Goal: Information Seeking & Learning: Learn about a topic

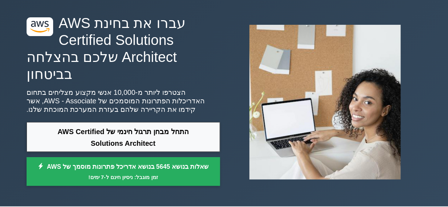
scroll to position [35, 0]
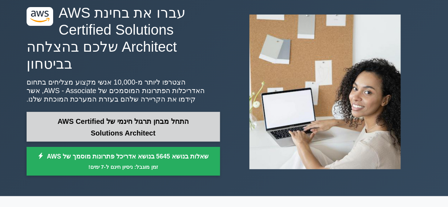
click at [138, 126] on link "התחל מבחן תרגול חינמי של AWS Certified Solutions Architect" at bounding box center [123, 126] width 193 height 29
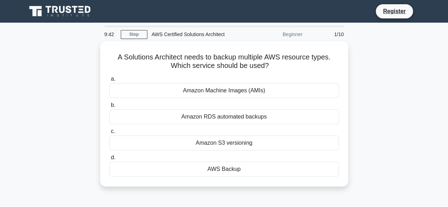
click at [418, 73] on div "A Solutions Architect needs to backup multiple AWS resource types. Which servic…" at bounding box center [224, 118] width 404 height 154
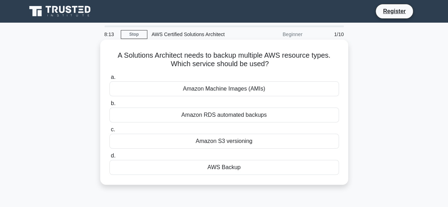
click at [237, 141] on div "Amazon S3 versioning" at bounding box center [224, 141] width 230 height 15
click at [109, 132] on input "c. Amazon S3 versioning" at bounding box center [109, 130] width 0 height 5
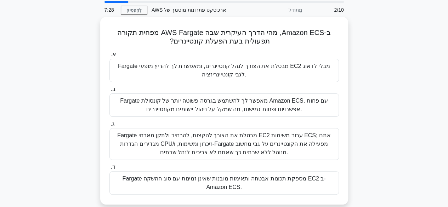
scroll to position [35, 0]
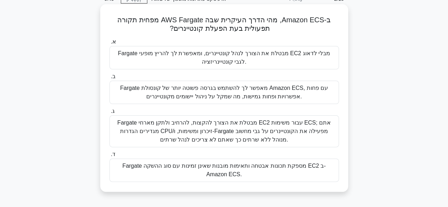
click at [283, 56] on font "Fargate מבטלת את הצורך לנהל קונטיינרים, ומאפשרת לך להריץ מופעי EC2 מבלי לדאוג ל…" at bounding box center [224, 57] width 212 height 15
click at [109, 44] on input "א. Fargate מבטלת את הצורך לנהל קונטיינרים, ומאפשרת לך להריץ מופעי EC2 מבלי לדאו…" at bounding box center [109, 42] width 0 height 5
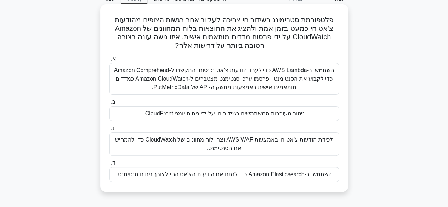
click at [242, 80] on font "השתמשו ב-AWS Lambda כדי לעבד הודעות צ'אט נכנסות, התקשרו ל-Amazon Comprehend כדי…" at bounding box center [224, 78] width 220 height 23
click at [109, 61] on input "א. השתמשו ב-AWS Lambda כדי לעבד הודעות צ'אט נכנסות, התקשרו ל-Amazon Comprehend …" at bounding box center [109, 59] width 0 height 5
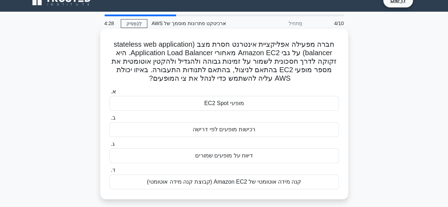
scroll to position [0, 0]
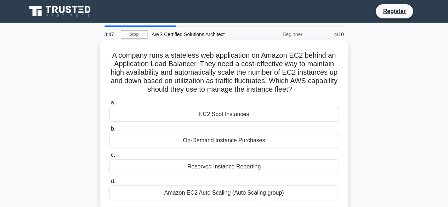
click at [260, 195] on div "Amazon EC2 Auto Scaling (Auto Scaling group)" at bounding box center [224, 193] width 230 height 15
click at [109, 184] on input "d. Amazon EC2 Auto Scaling (Auto Scaling group)" at bounding box center [109, 181] width 0 height 5
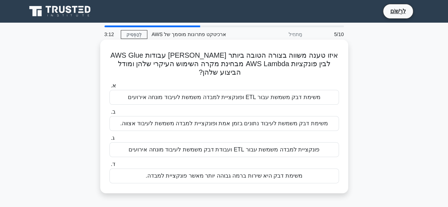
click at [312, 94] on font "משימת דבק משמשת עבור ETL ​​ופונקציית למבדה משמשת לעיבוד מונחה אירועים" at bounding box center [224, 97] width 193 height 6
click at [109, 88] on input "א. משימת דבק משמשת עבור ETL ​​ופונקציית למבדה משמשת לעיבוד מונחה אירועים" at bounding box center [109, 86] width 0 height 5
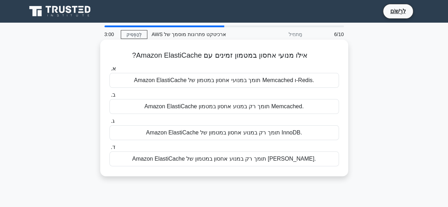
click at [314, 83] on div "Amazon ElastiCache תומך במנועי אחסון במטמון של Memcached ו-Redis." at bounding box center [224, 80] width 230 height 15
click at [109, 71] on input "א. Amazon ElastiCache תומך במנועי אחסון במטמון של Memcached ו-Redis." at bounding box center [109, 69] width 0 height 5
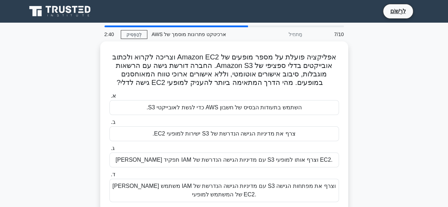
scroll to position [35, 0]
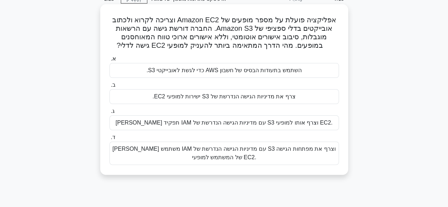
click at [249, 121] on font "צור תפקיד IAM עם מדיניות הגישה הנדרשת של S3 וצרף אותו למופעי EC2." at bounding box center [223, 123] width 217 height 6
click at [109, 114] on input "ג. צור תפקיד IAM עם מדיניות הגישה הנדרשת של S3 וצרף אותו למופעי EC2." at bounding box center [109, 111] width 0 height 5
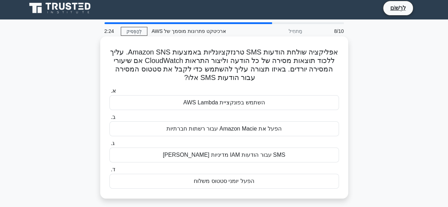
scroll to position [0, 0]
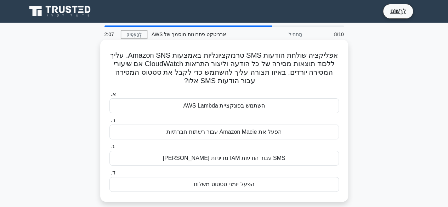
click at [249, 108] on font "השתמש בפונקציית AWS Lambda" at bounding box center [223, 106] width 81 height 6
click at [109, 97] on input "א. השתמש בפונקציית AWS Lambda" at bounding box center [109, 94] width 0 height 5
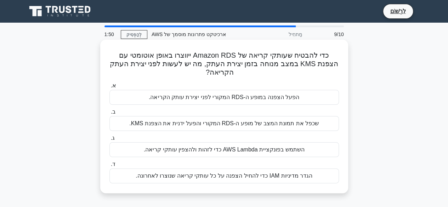
click at [314, 148] on div "השתמש בפונקציית AWS Lambda כדי לזהות ולהצפין עותקי קריאה." at bounding box center [224, 149] width 230 height 15
click at [109, 141] on input "ג. השתמש בפונקציית AWS Lambda כדי לזהות ולהצפין עותקי קריאה." at bounding box center [109, 138] width 0 height 5
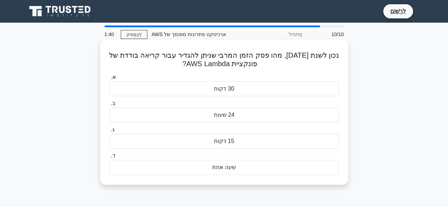
click at [228, 167] on font "שעה אחת" at bounding box center [224, 167] width 24 height 6
click at [109, 158] on input "ד. שעה אחת" at bounding box center [109, 156] width 0 height 5
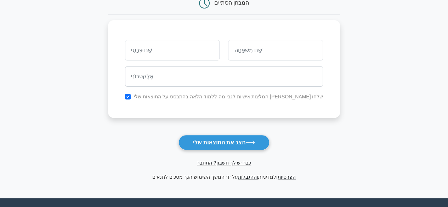
scroll to position [106, 0]
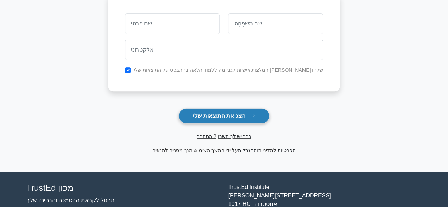
click at [249, 115] on icon at bounding box center [250, 115] width 9 height 3
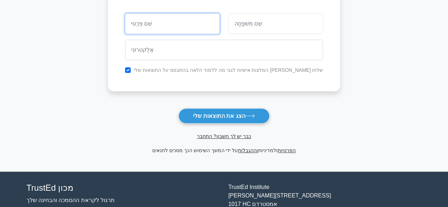
type input "ג"
type input "sdfg"
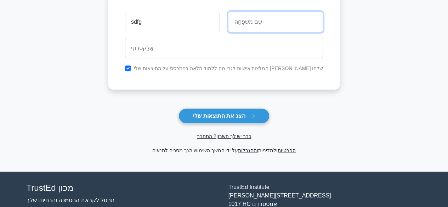
click at [254, 20] on input "text" at bounding box center [275, 22] width 95 height 21
type input "dfh"
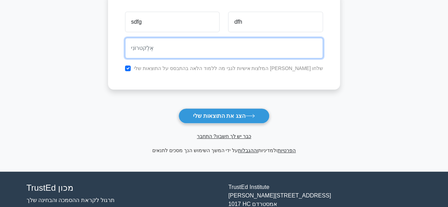
click at [220, 53] on input "email" at bounding box center [224, 48] width 198 height 21
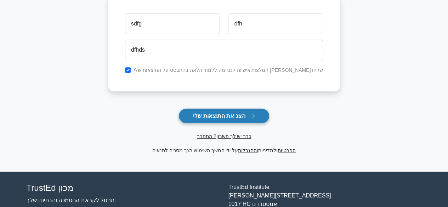
click at [219, 120] on button "הצג את התוצאות שלי" at bounding box center [224, 115] width 91 height 15
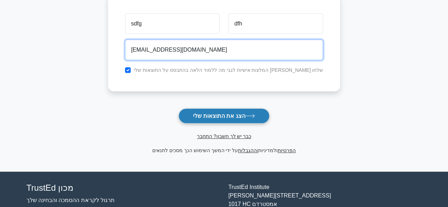
type input "dfhds@dfh.com"
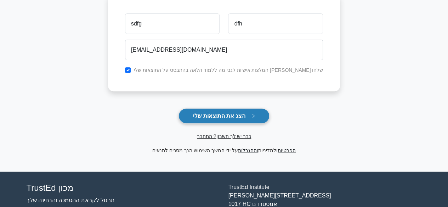
click at [243, 113] on font "הצג את התוצאות שלי" at bounding box center [219, 116] width 52 height 6
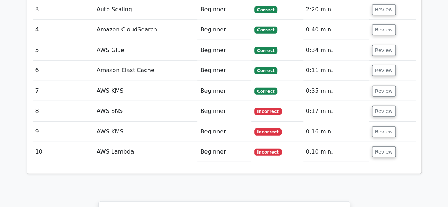
scroll to position [921, 0]
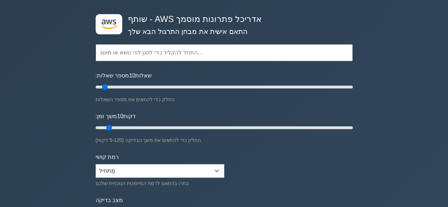
scroll to position [35, 0]
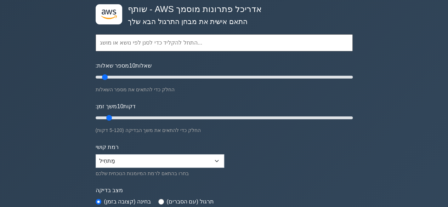
click at [361, 41] on div ".st0{fill:#252F3E;} .st1{fill-rule:evenodd;clip-rule:evenodd;fill:#FF9900;} אדר…" at bounding box center [224, 196] width 448 height 419
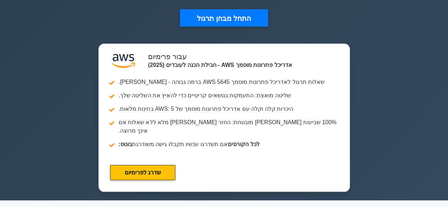
scroll to position [319, 0]
